Goal: Transaction & Acquisition: Purchase product/service

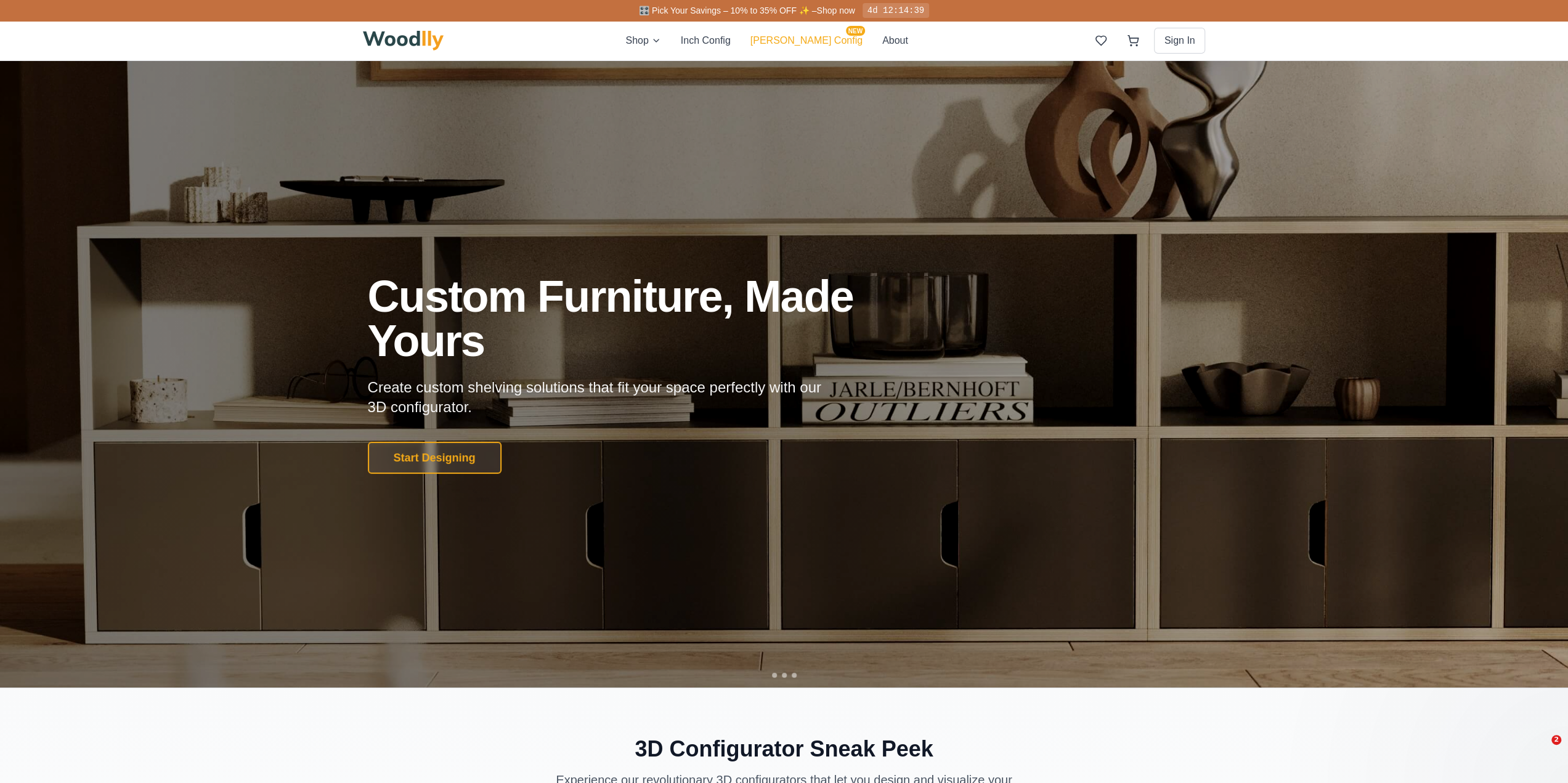
click at [820, 40] on button "[PERSON_NAME] Config NEW" at bounding box center [806, 40] width 112 height 15
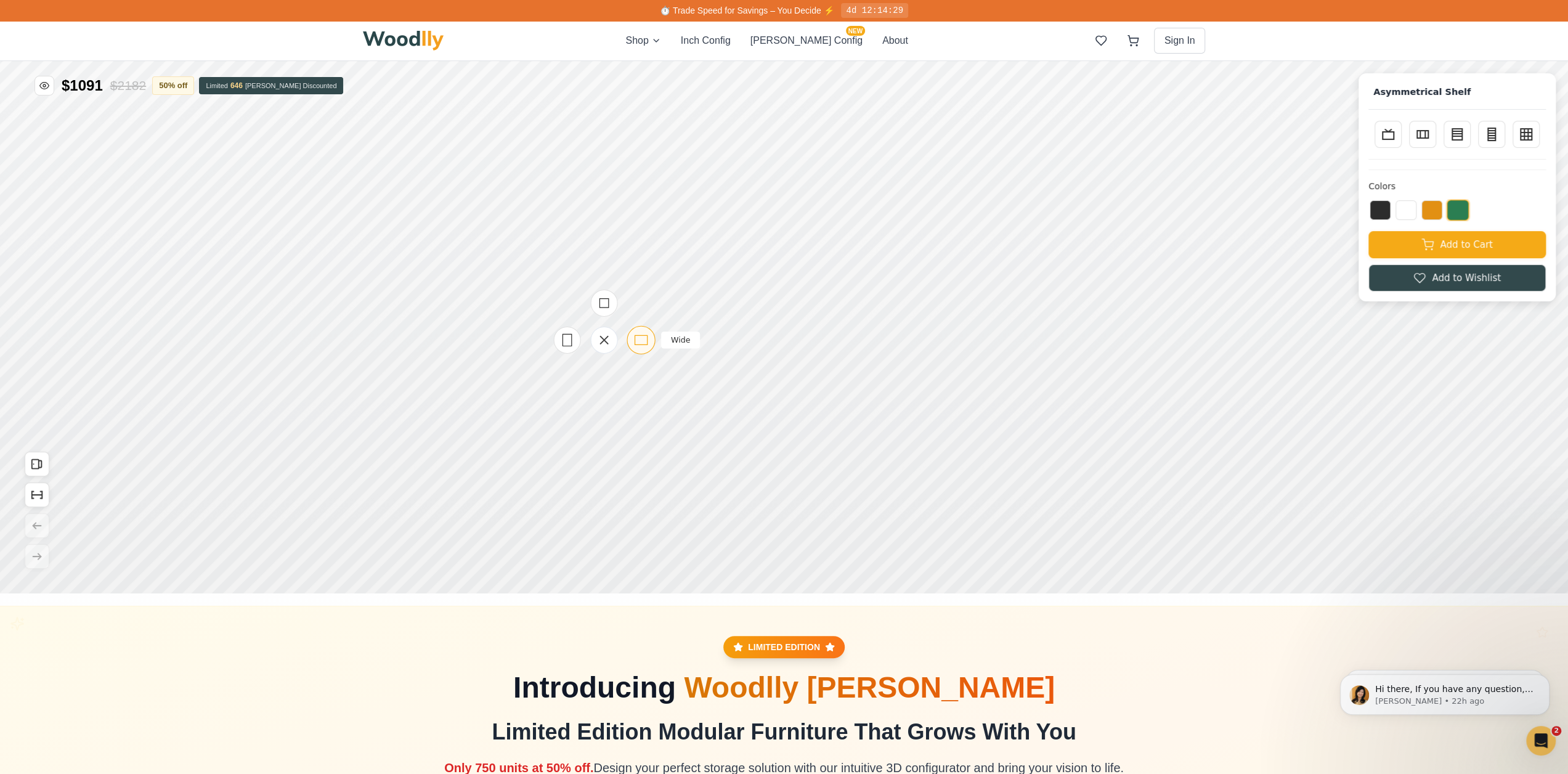
click at [602, 763] on div "Wide" at bounding box center [613, 768] width 28 height 28
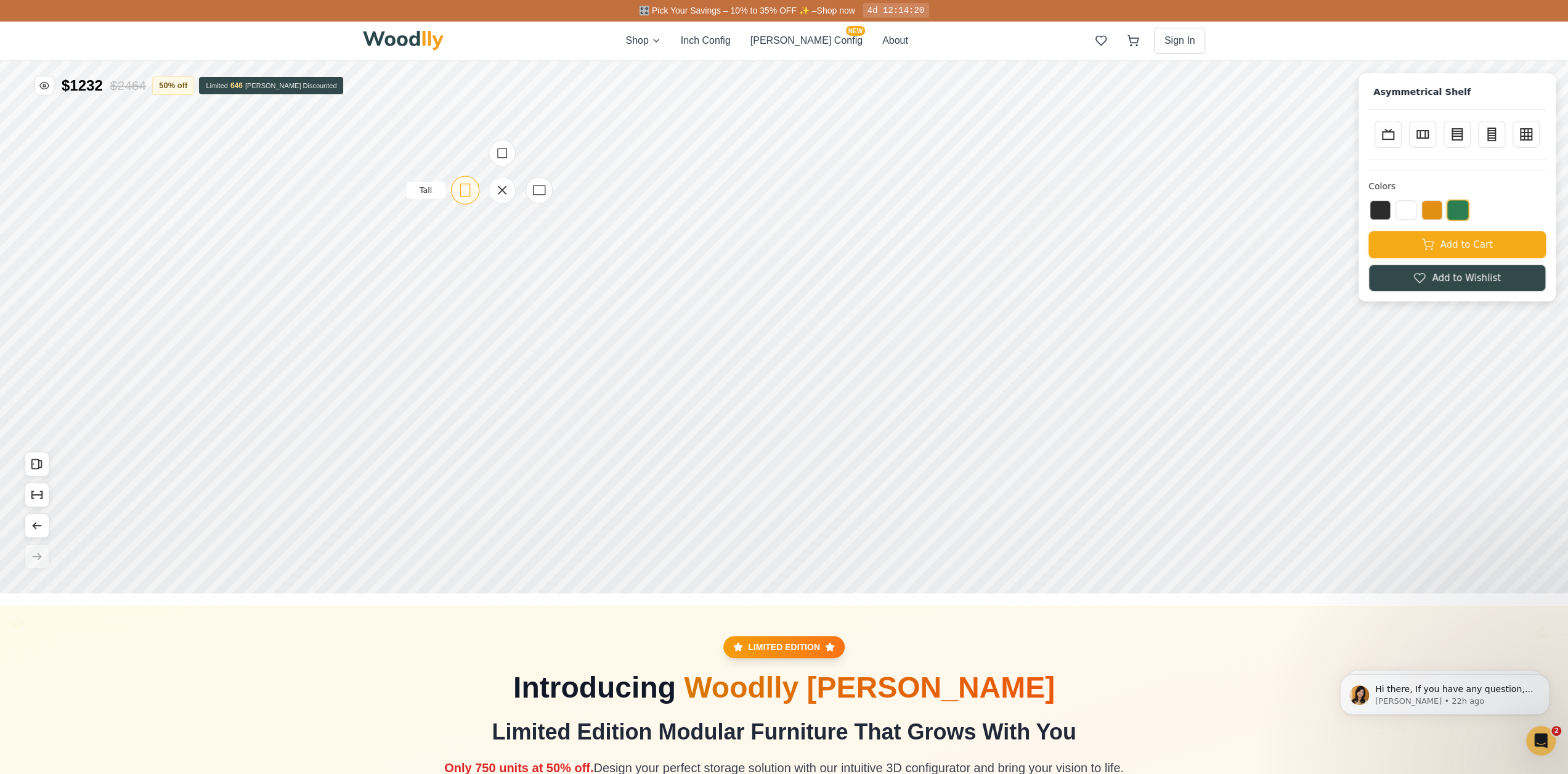
click at [434, 623] on rect at bounding box center [437, 618] width 9 height 12
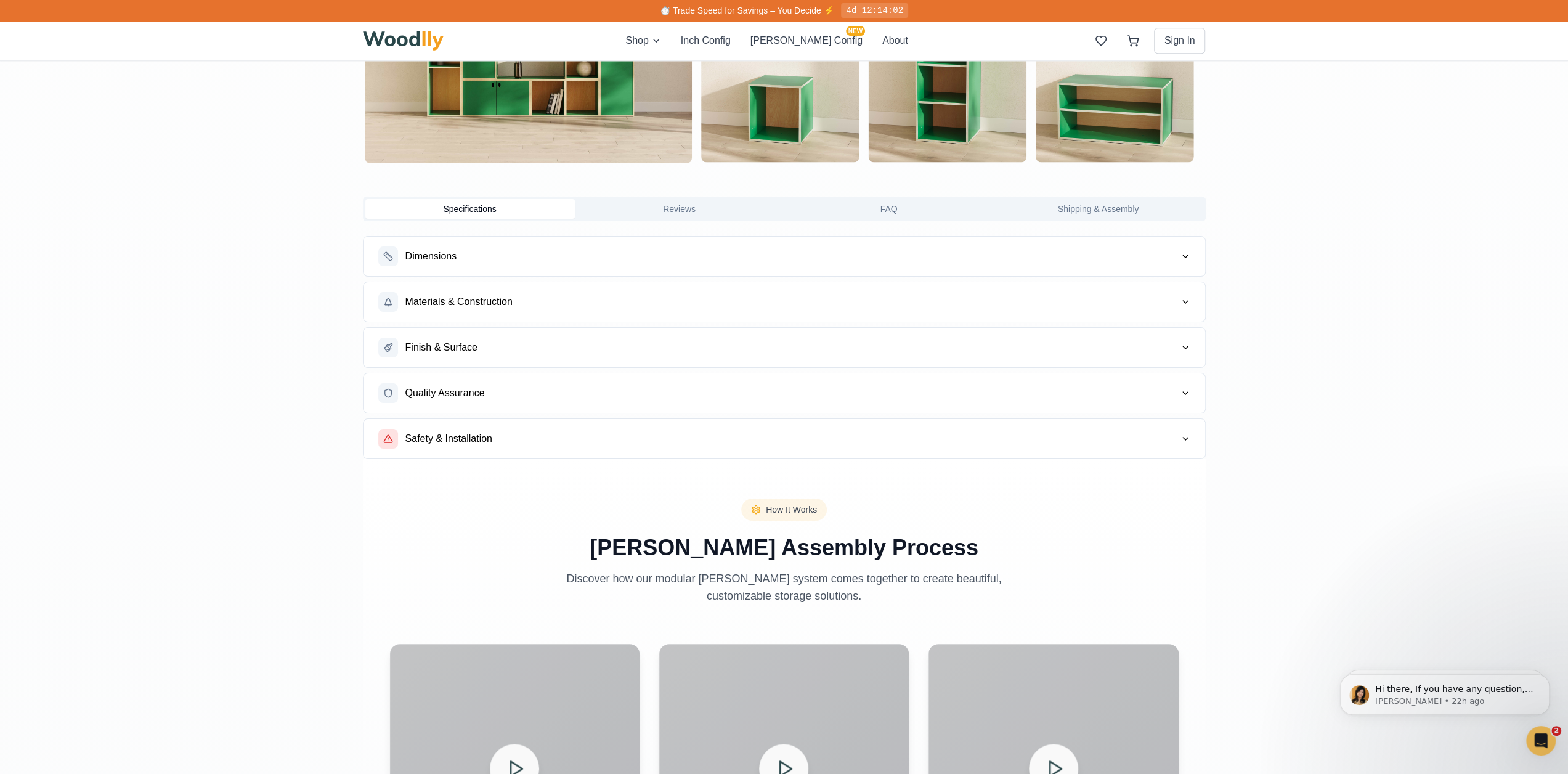
scroll to position [1540, 0]
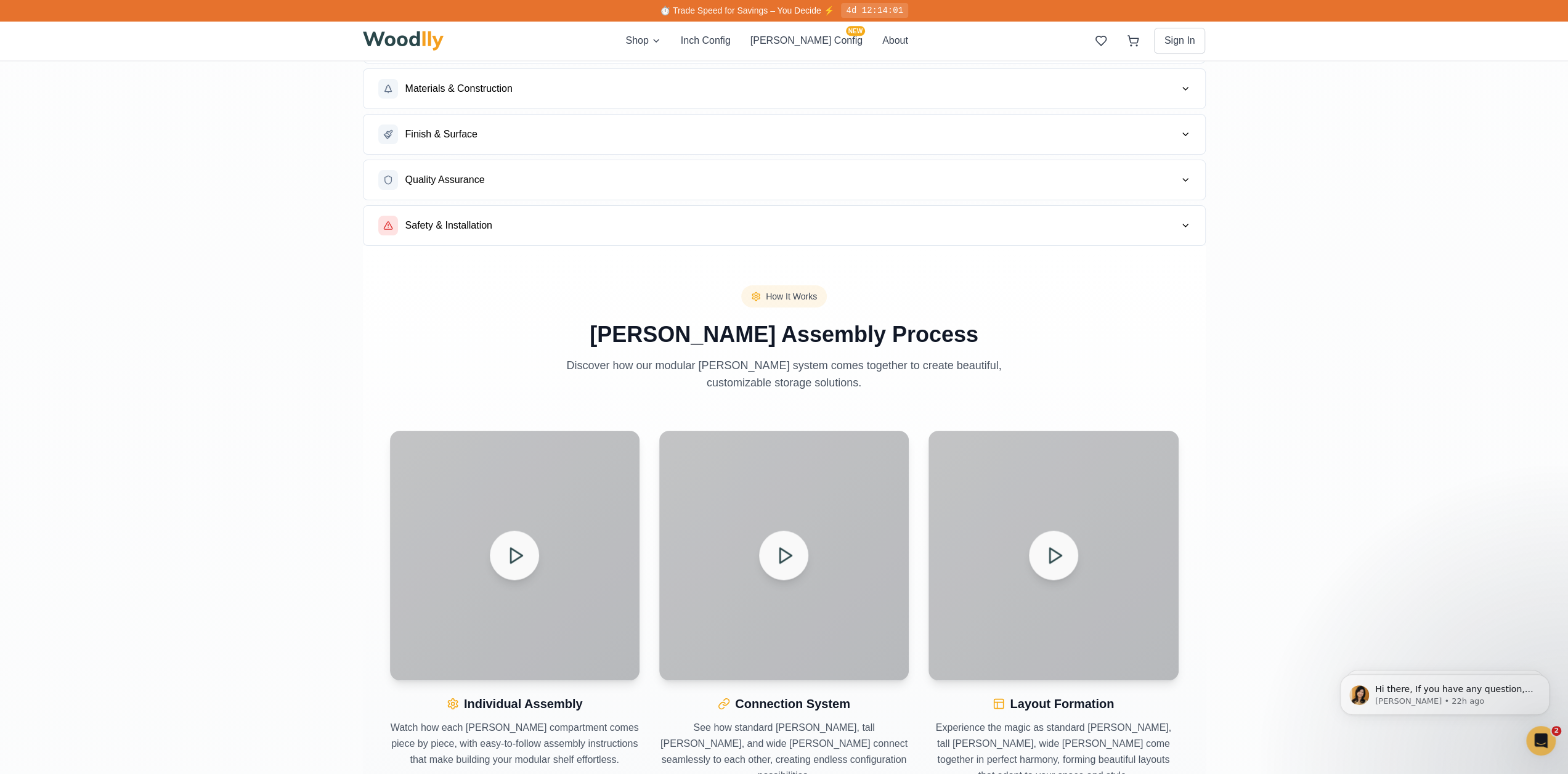
click at [1266, 349] on div "⏱️ Trade Speed for Savings – You Decide ⚡ 4d 12:14:01 Shop Inch Config [PERSON_…" at bounding box center [784, 267] width 1568 height 3614
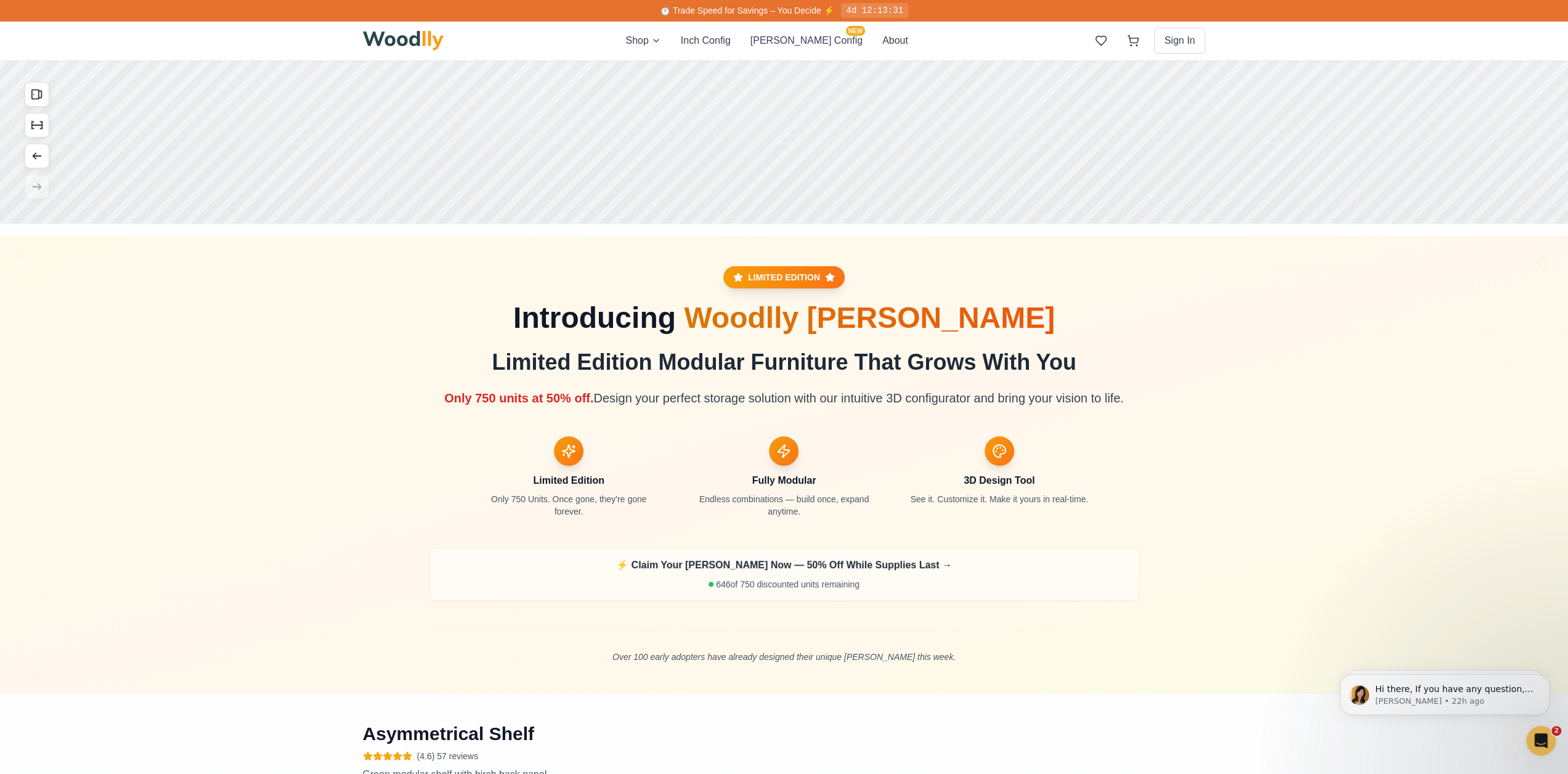
scroll to position [0, 0]
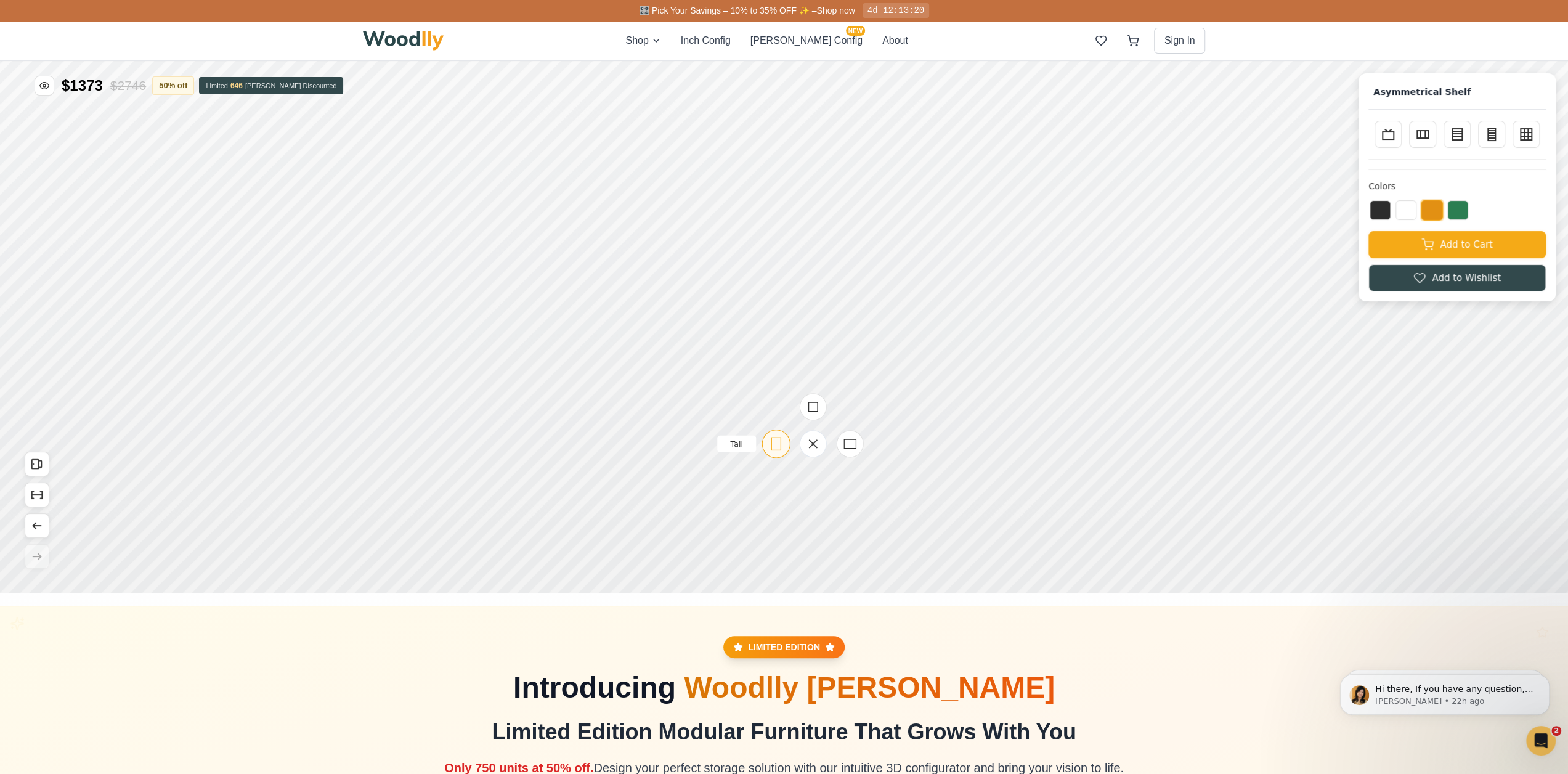
click at [736, 611] on icon at bounding box center [738, 613] width 15 height 15
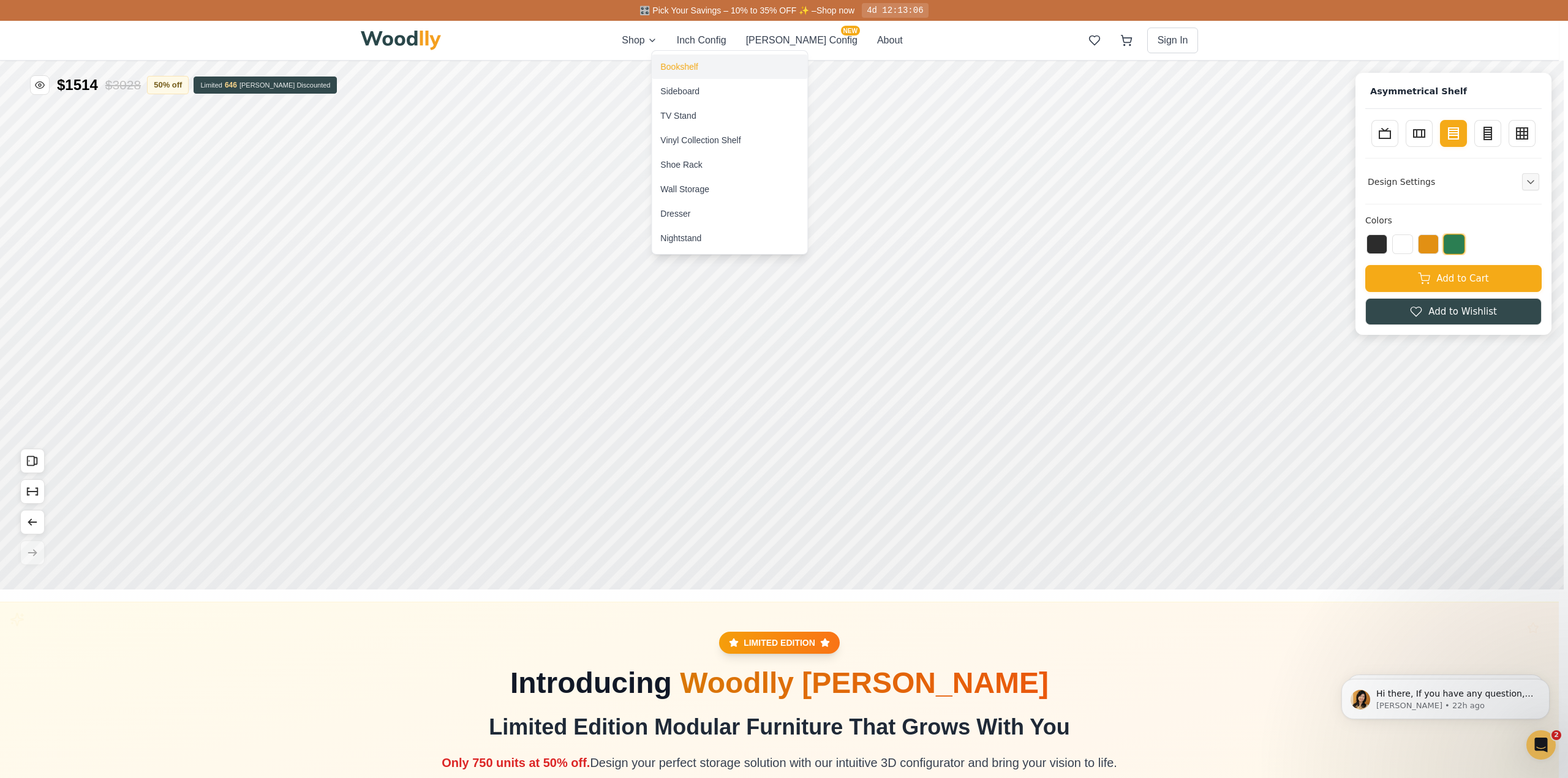
click at [676, 64] on div "Bookshelf" at bounding box center [679, 66] width 38 height 12
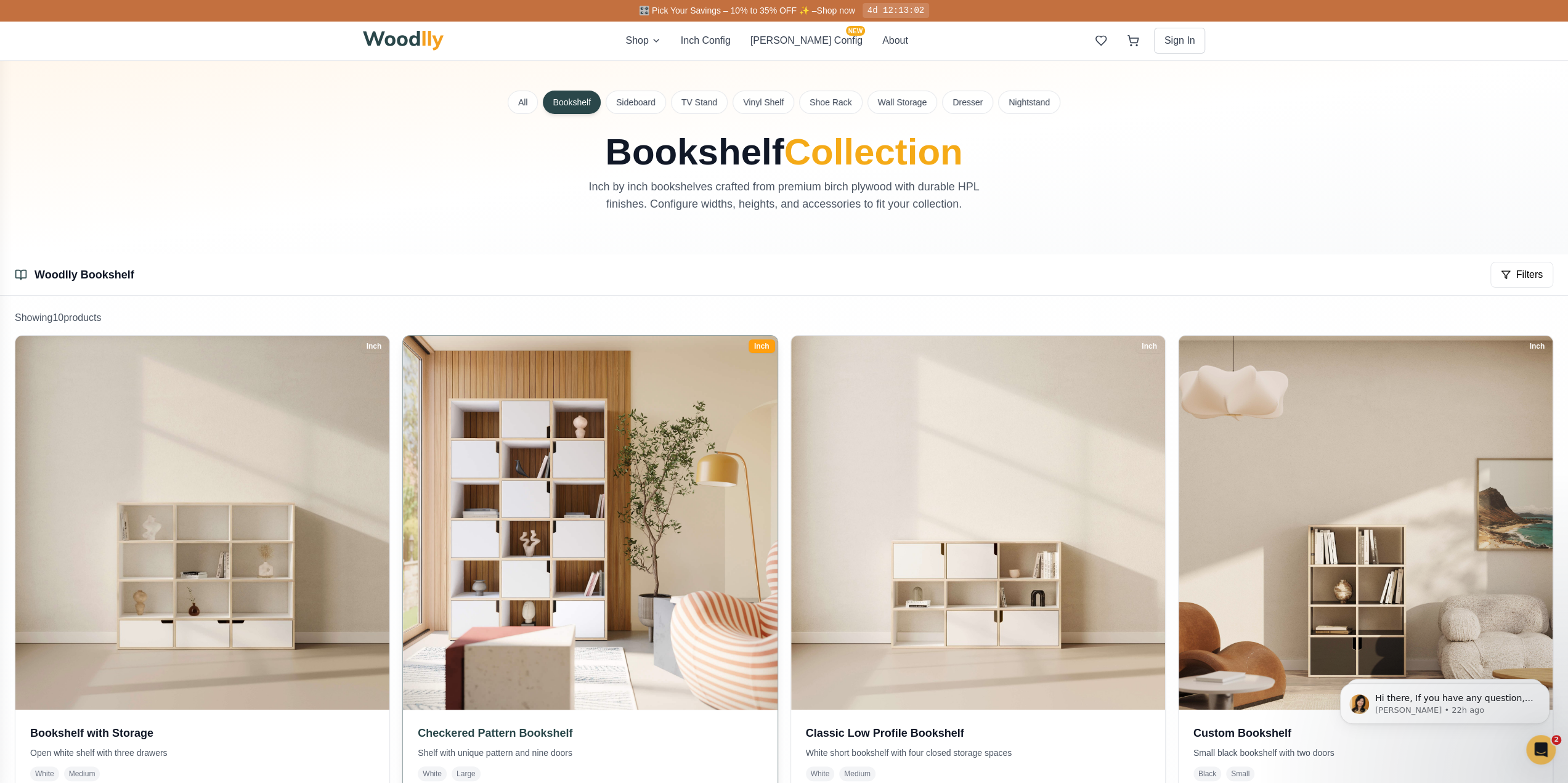
click at [623, 453] on img at bounding box center [590, 523] width 393 height 393
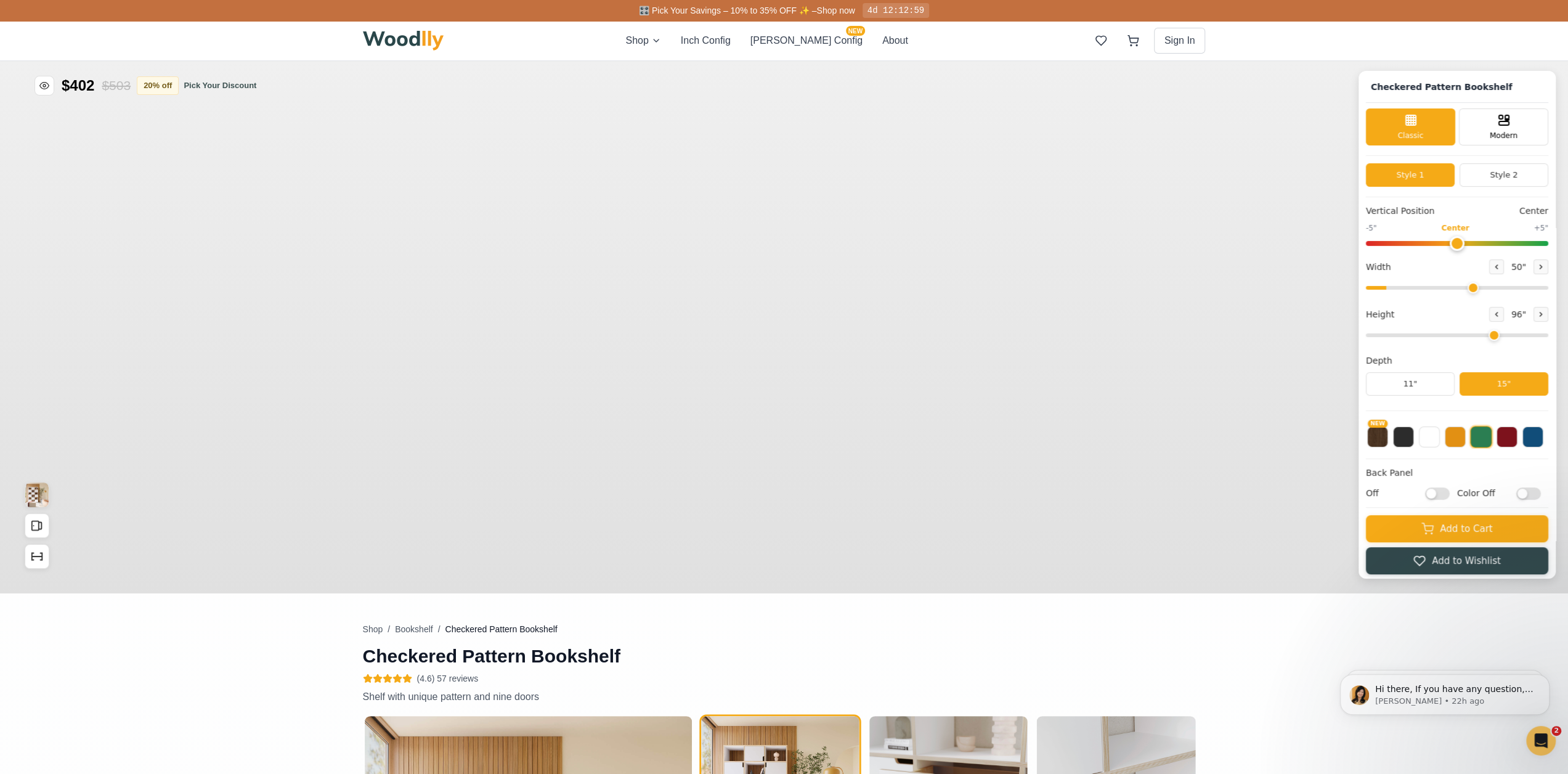
type input "50"
type input "6"
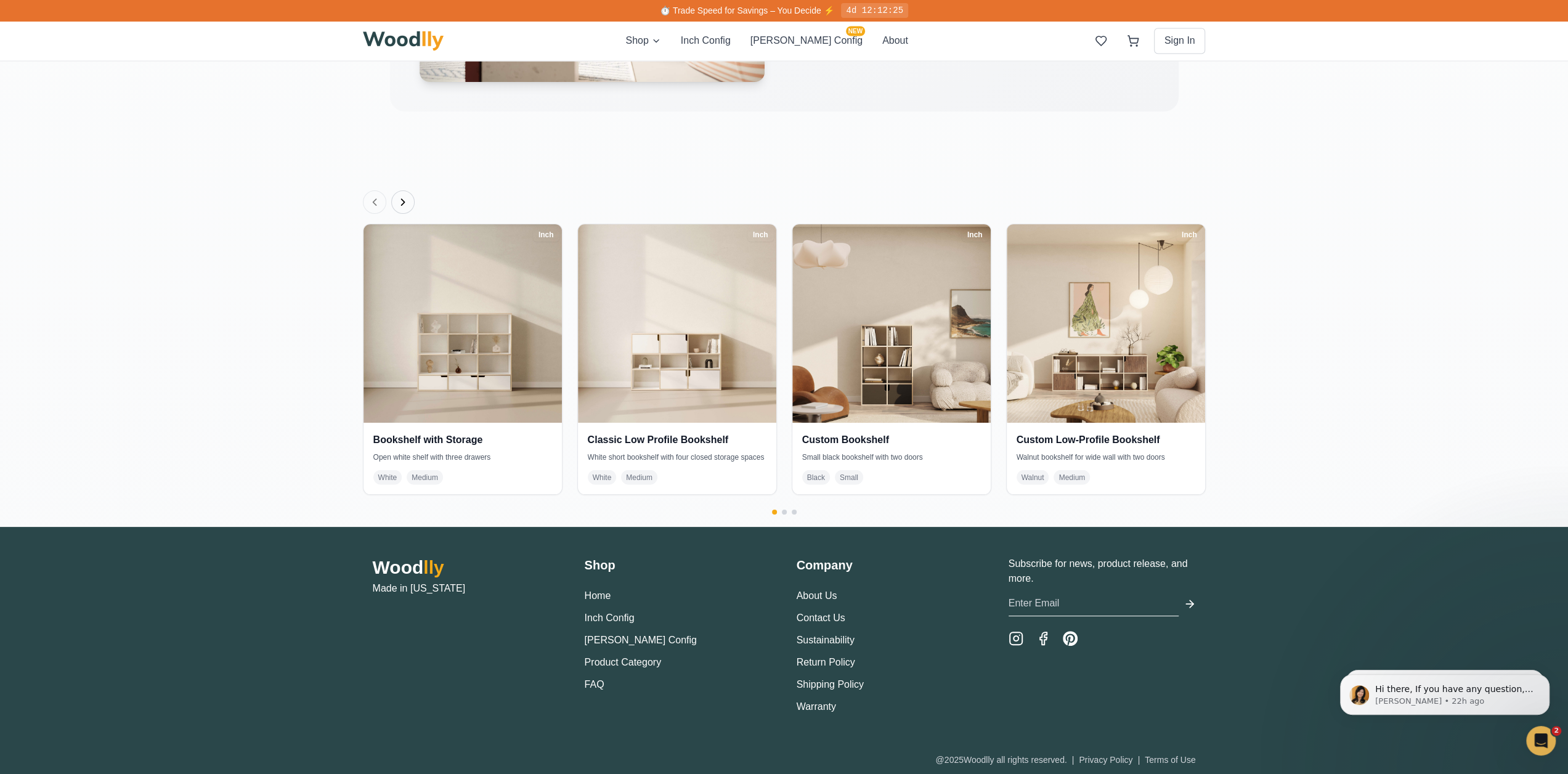
scroll to position [2206, 0]
